Goal: Task Accomplishment & Management: Use online tool/utility

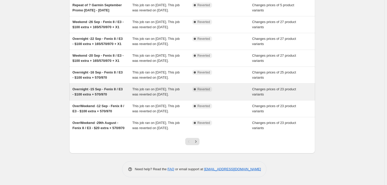
scroll to position [132, 0]
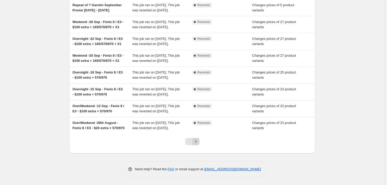
click at [199, 142] on button "Next" at bounding box center [195, 141] width 7 height 7
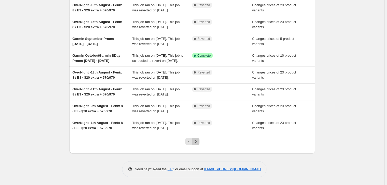
drag, startPoint x: 196, startPoint y: 142, endPoint x: 192, endPoint y: 142, distance: 4.9
click at [196, 142] on icon "Next" at bounding box center [195, 141] width 5 height 5
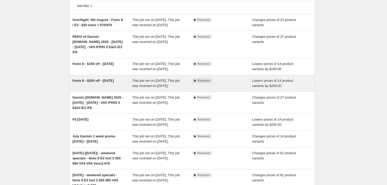
scroll to position [0, 0]
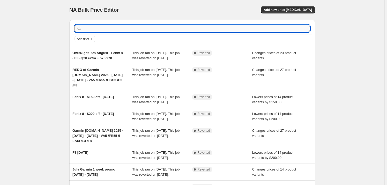
click at [93, 30] on input "text" at bounding box center [196, 28] width 227 height 7
type input "sept"
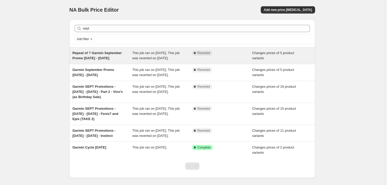
click at [147, 55] on div "This job ran on [DATE]. This job was reverted on [DATE]." at bounding box center [162, 55] width 60 height 10
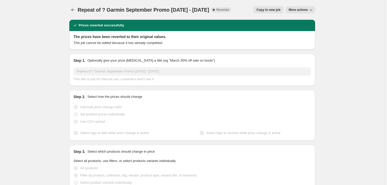
click at [274, 10] on span "Copy to new job" at bounding box center [268, 10] width 24 height 4
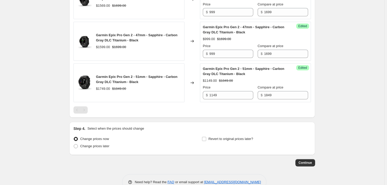
scroll to position [295, 0]
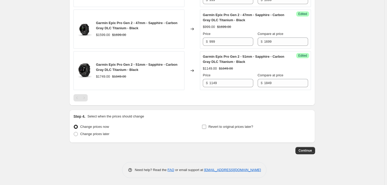
click at [204, 127] on input "Revert to original prices later?" at bounding box center [204, 127] width 4 height 4
checkbox input "true"
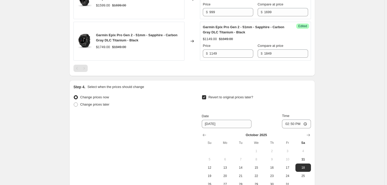
scroll to position [334, 0]
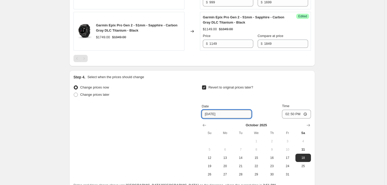
click at [221, 116] on input "[DATE]" at bounding box center [227, 114] width 50 height 8
click at [226, 156] on span "13" at bounding box center [224, 158] width 11 height 4
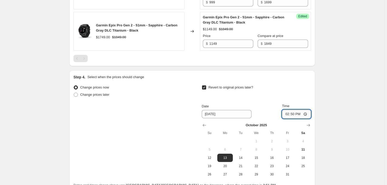
click at [288, 113] on input "14:50" at bounding box center [296, 114] width 29 height 9
click at [211, 159] on span "12" at bounding box center [209, 158] width 11 height 4
type input "[DATE]"
click at [289, 114] on input "14:50" at bounding box center [296, 114] width 29 height 9
type input "23:59"
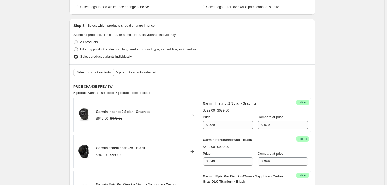
scroll to position [0, 0]
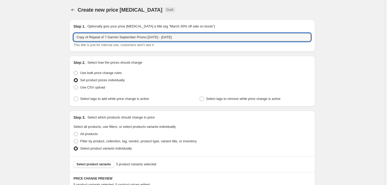
drag, startPoint x: 86, startPoint y: 38, endPoint x: 68, endPoint y: 40, distance: 17.5
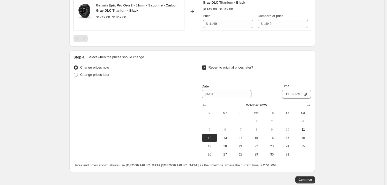
scroll to position [383, 0]
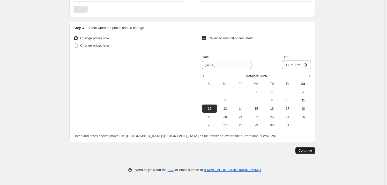
type input "Repeat of Repeat of ? Garmin September Promo [DATE] - [DATE]"
click at [304, 148] on span "Continue" at bounding box center [304, 150] width 13 height 4
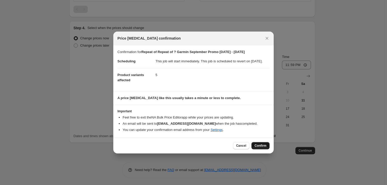
click at [261, 146] on span "Confirm" at bounding box center [260, 145] width 12 height 4
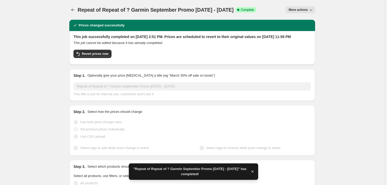
scroll to position [426, 0]
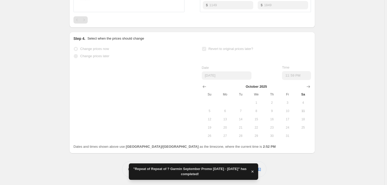
click at [253, 169] on icon "button" at bounding box center [252, 171] width 5 height 5
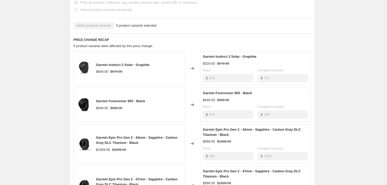
scroll to position [0, 0]
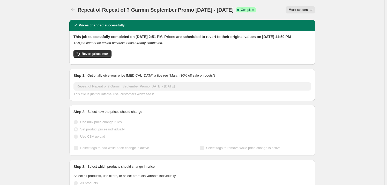
click at [305, 12] on button "More actions" at bounding box center [299, 9] width 29 height 7
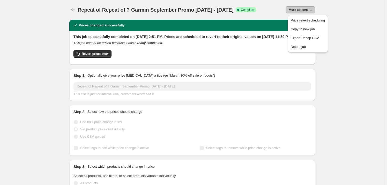
drag, startPoint x: 308, startPoint y: 28, endPoint x: 341, endPoint y: 81, distance: 62.3
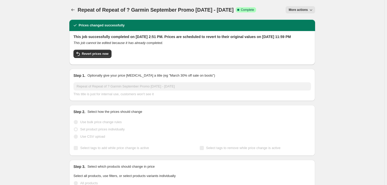
click at [73, 10] on icon "Price change jobs" at bounding box center [72, 9] width 5 height 5
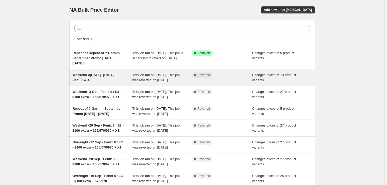
click at [147, 80] on span "This job ran on [DATE]. This job was reverted on [DATE]." at bounding box center [155, 77] width 47 height 9
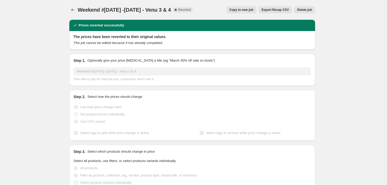
click at [252, 9] on span "Copy to new job" at bounding box center [241, 10] width 24 height 4
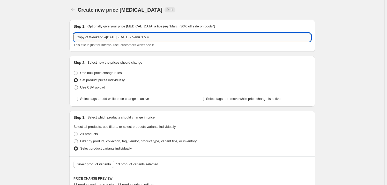
click at [93, 36] on input "Copy of Weekend #[DATE] -[DATE] - Venu 3 & 4" at bounding box center [191, 37] width 237 height 8
drag, startPoint x: 91, startPoint y: 38, endPoint x: 68, endPoint y: 38, distance: 23.0
type input "Weekend #[DATE] -[DATE] - Venu 3 & 4"
click at [74, 12] on icon "Price change jobs" at bounding box center [72, 9] width 5 height 5
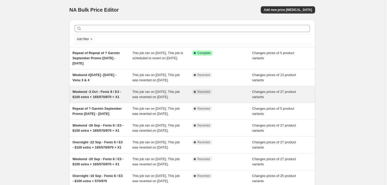
click at [99, 99] on span "Weekend -3 Oct - Fenix 8 / E3 - $100 extra + 165/570/970 + X1" at bounding box center [96, 94] width 49 height 9
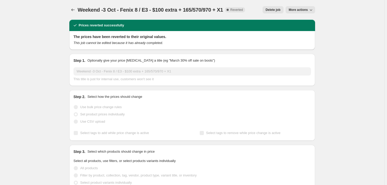
click at [299, 10] on span "More actions" at bounding box center [298, 10] width 19 height 4
click at [305, 22] on span "Copy to new job" at bounding box center [303, 20] width 24 height 4
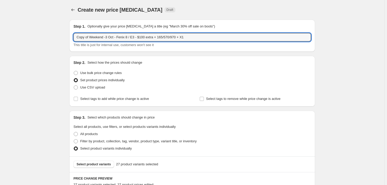
drag, startPoint x: 90, startPoint y: 39, endPoint x: 61, endPoint y: 38, distance: 29.0
click at [93, 36] on input "Weekend -3 Oct - Fenix 8 / E3 - $100 extra + 165/570/970 + X1" at bounding box center [191, 37] width 237 height 8
click at [181, 36] on input "Weekend -10 Oct - Fenix 8 / E3 - $100 extra + 165/570/970 + X1" at bounding box center [191, 37] width 237 height 8
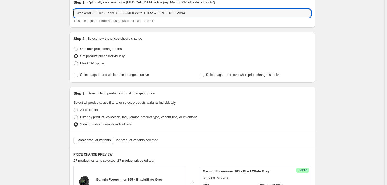
scroll to position [78, 0]
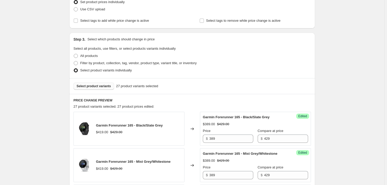
type input "Weekend -10 Oct - Fenix 8 / E3 - $100 extra + 165/570/970 + X1 + V3&4"
click at [95, 85] on span "Select product variants" at bounding box center [94, 86] width 34 height 4
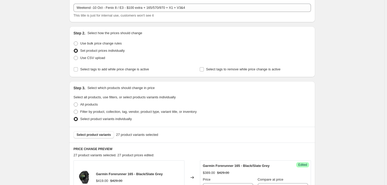
scroll to position [0, 0]
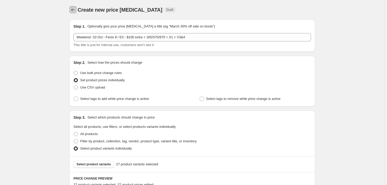
click at [73, 9] on icon "Price change jobs" at bounding box center [72, 9] width 5 height 5
